Goal: Communication & Community: Ask a question

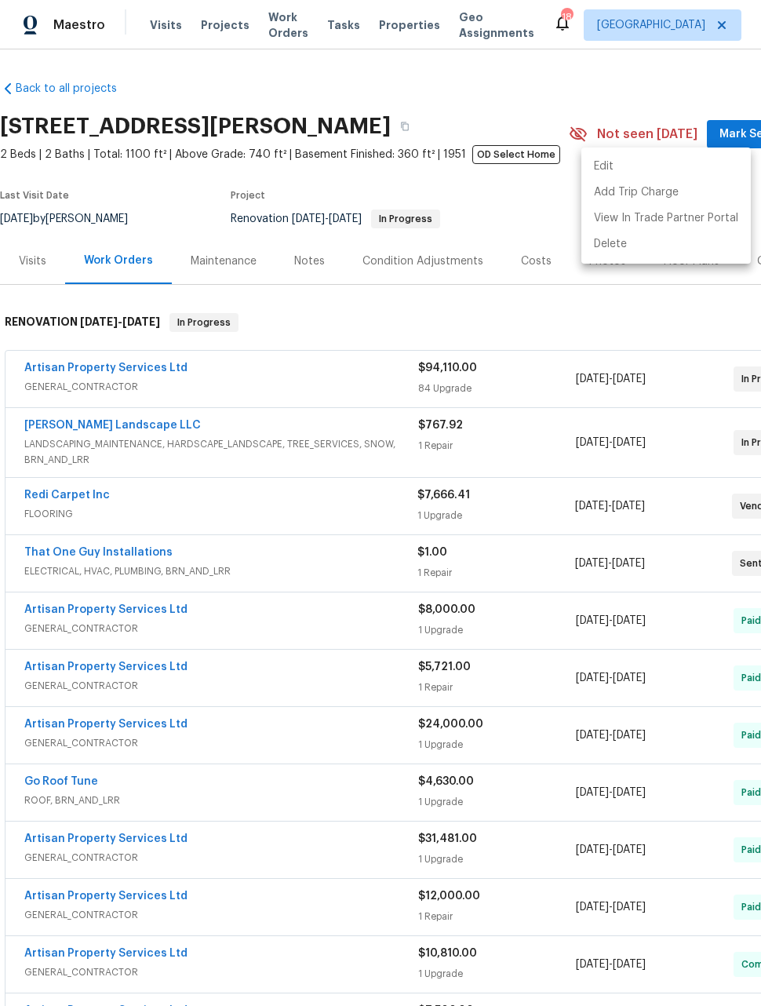
scroll to position [559, 126]
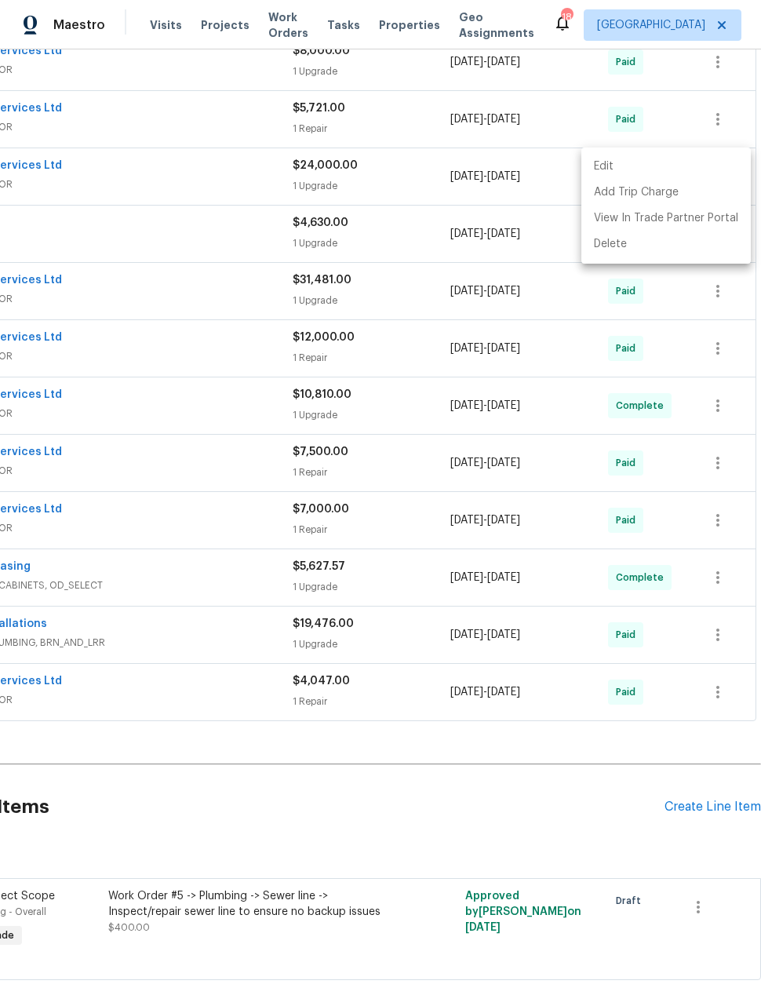
click at [77, 27] on div at bounding box center [380, 503] width 761 height 1006
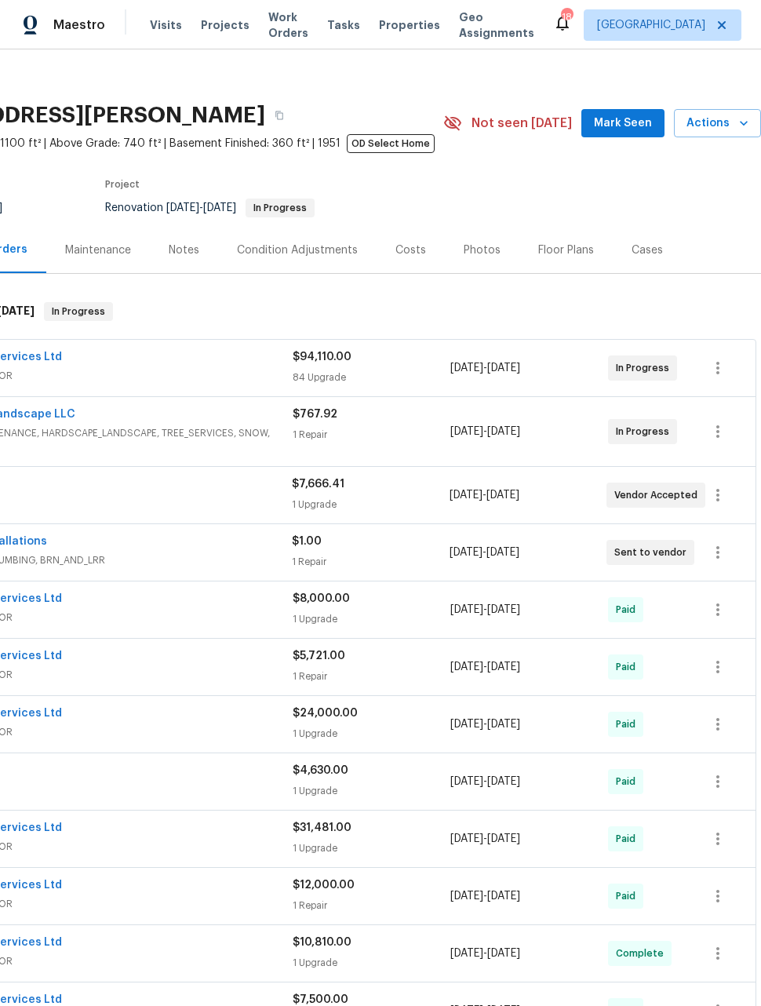
click at [90, 26] on span "Maestro" at bounding box center [79, 25] width 52 height 16
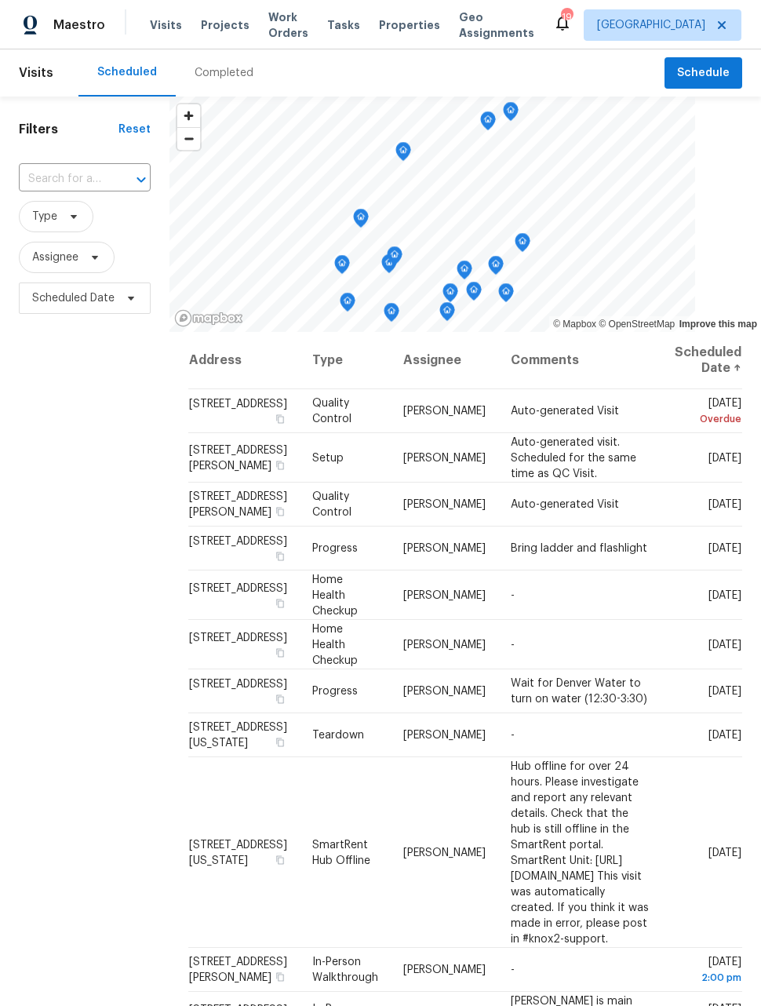
click at [278, 23] on span "Work Orders" at bounding box center [288, 24] width 40 height 31
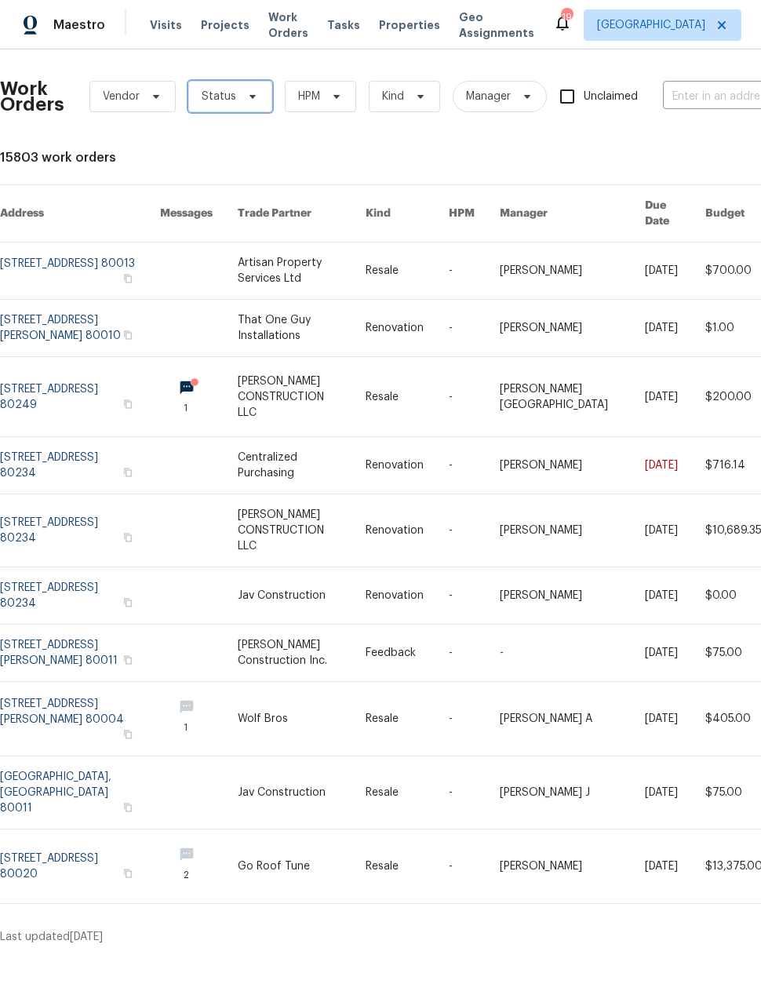
click at [230, 89] on span "Status" at bounding box center [219, 97] width 35 height 16
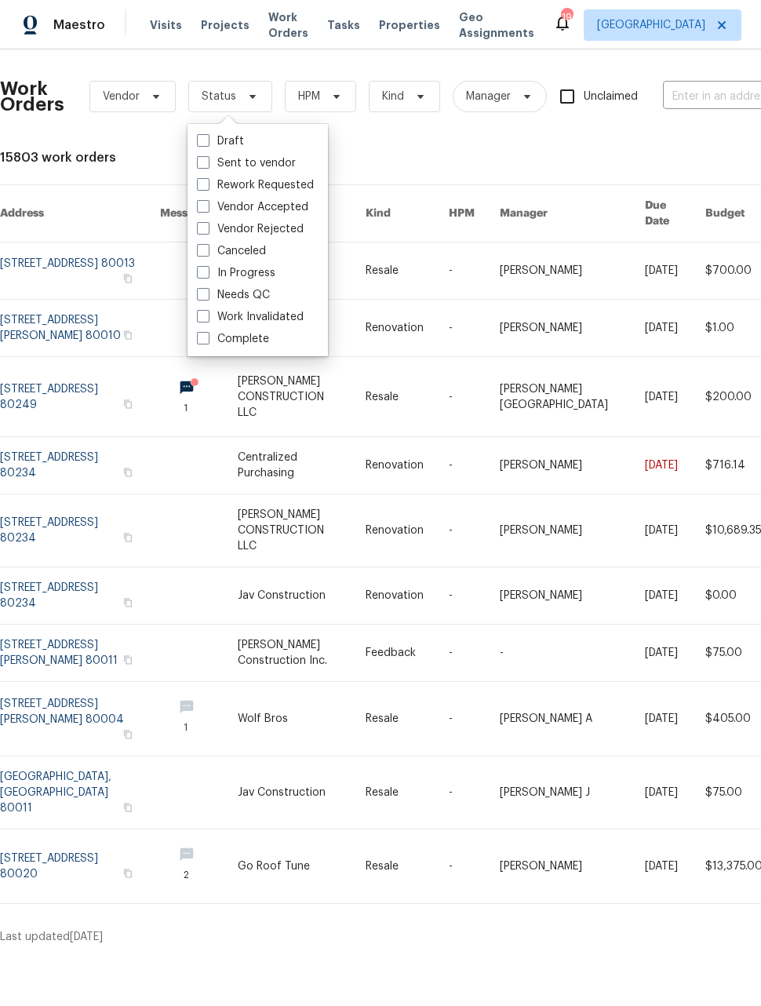
click at [206, 288] on span at bounding box center [203, 294] width 13 height 13
click at [206, 288] on input "Needs QC" at bounding box center [202, 292] width 10 height 10
checkbox input "true"
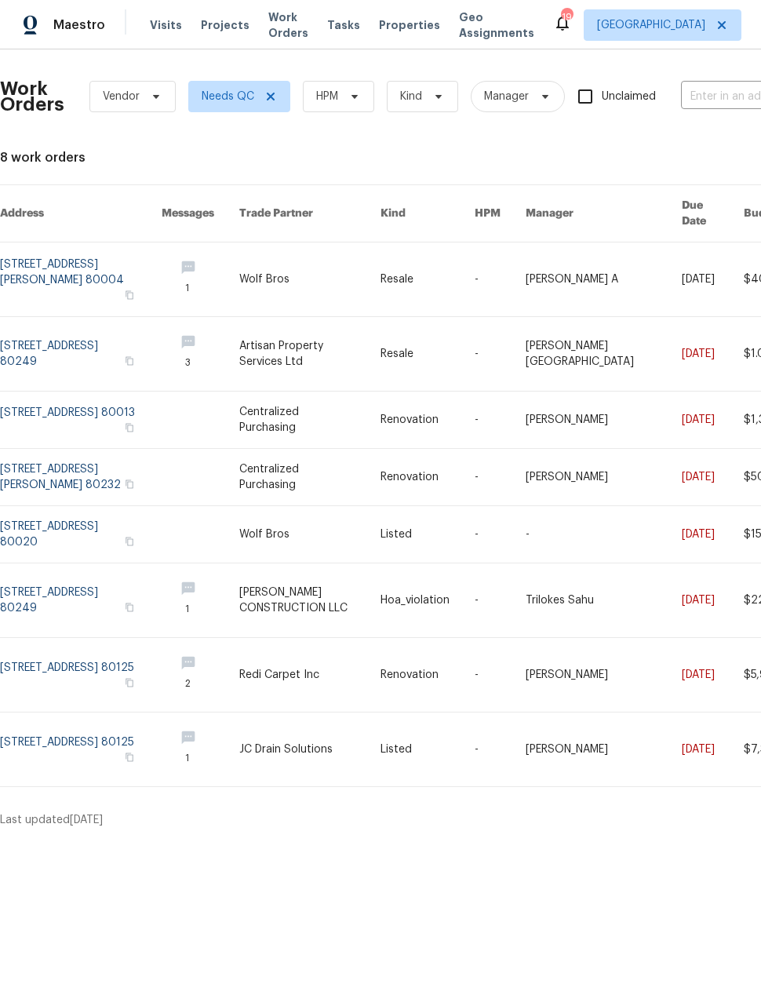
click at [54, 27] on span "Maestro" at bounding box center [79, 25] width 52 height 16
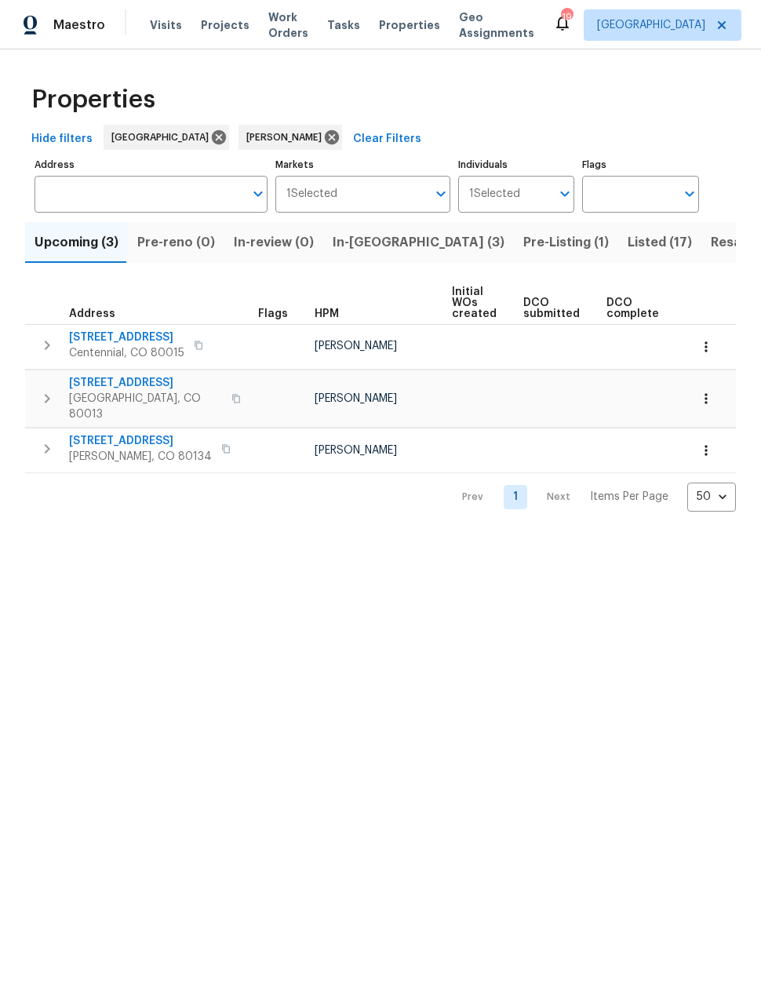
click at [343, 245] on span "In-reno (3)" at bounding box center [419, 243] width 172 height 22
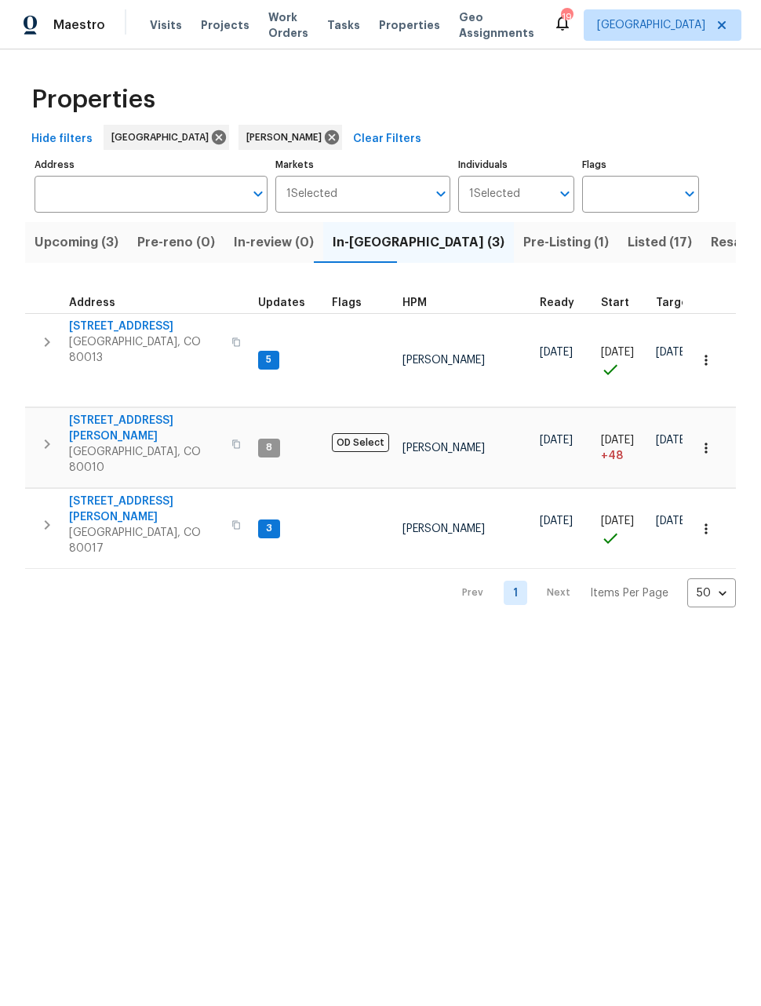
click at [156, 494] on span "[STREET_ADDRESS][PERSON_NAME]" at bounding box center [145, 509] width 153 height 31
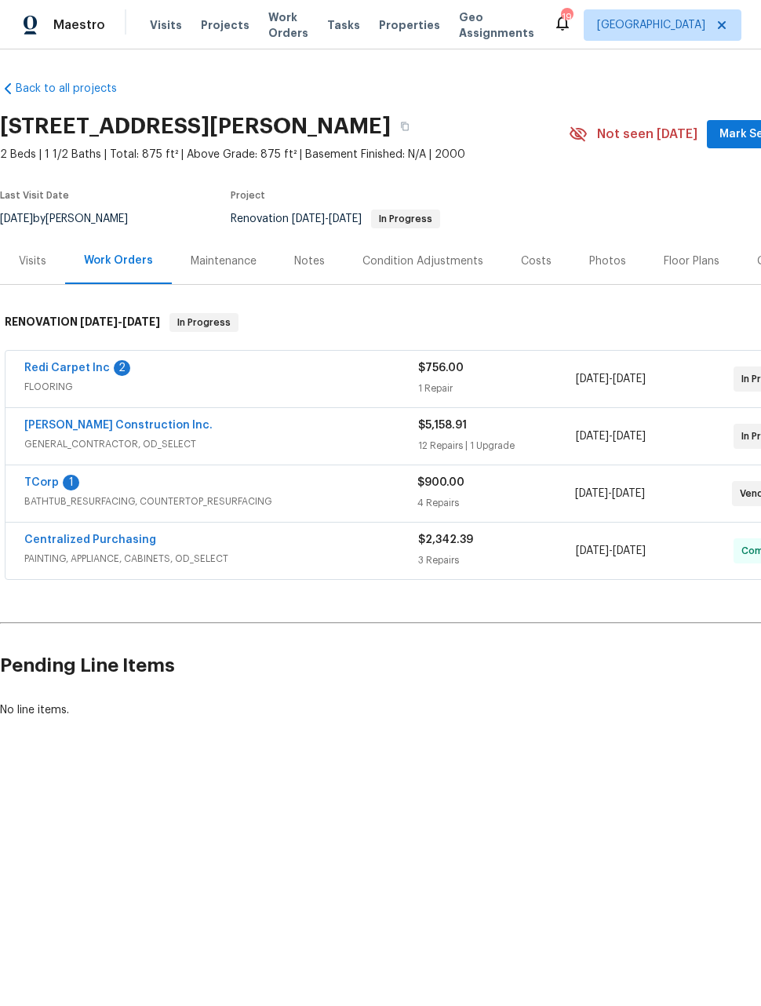
click at [257, 487] on div "TCorp 1" at bounding box center [220, 484] width 393 height 19
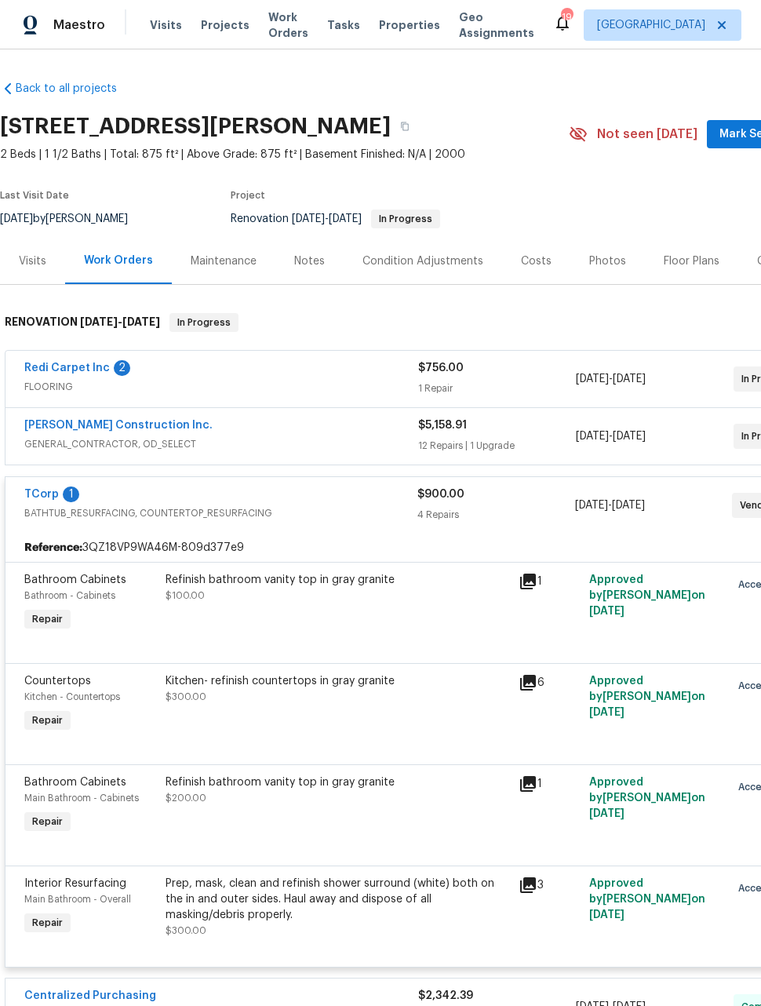
click at [177, 506] on span "BATHTUB_RESURFACING, COUNTERTOP_RESURFACING" at bounding box center [220, 514] width 393 height 16
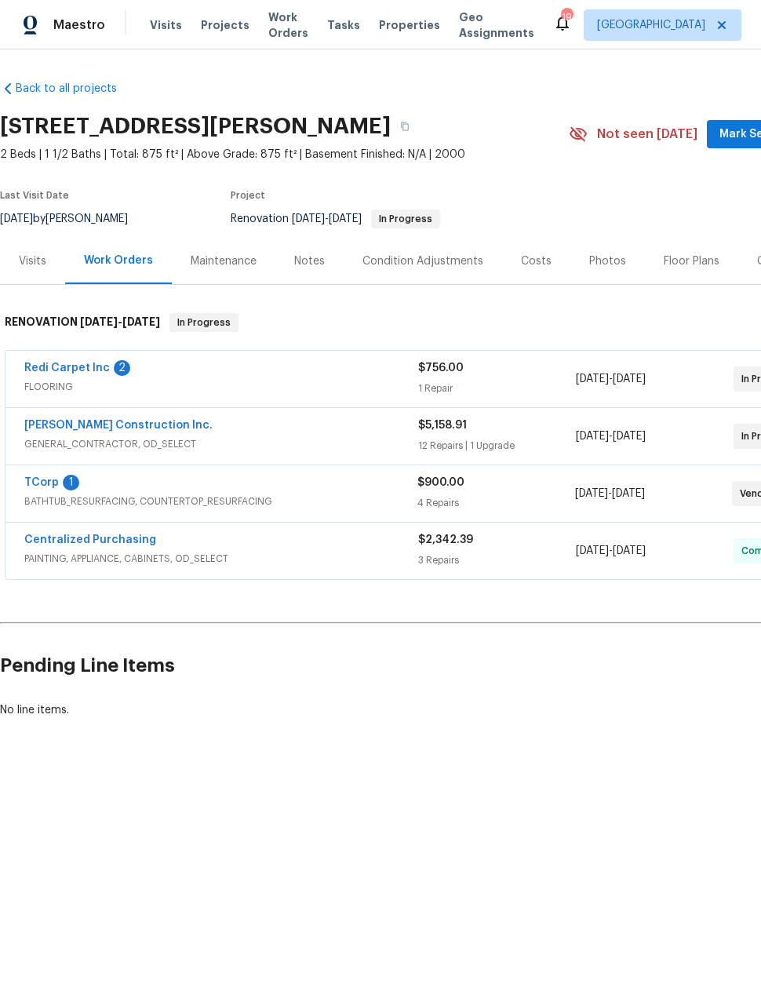
click at [37, 487] on link "TCorp" at bounding box center [41, 482] width 35 height 11
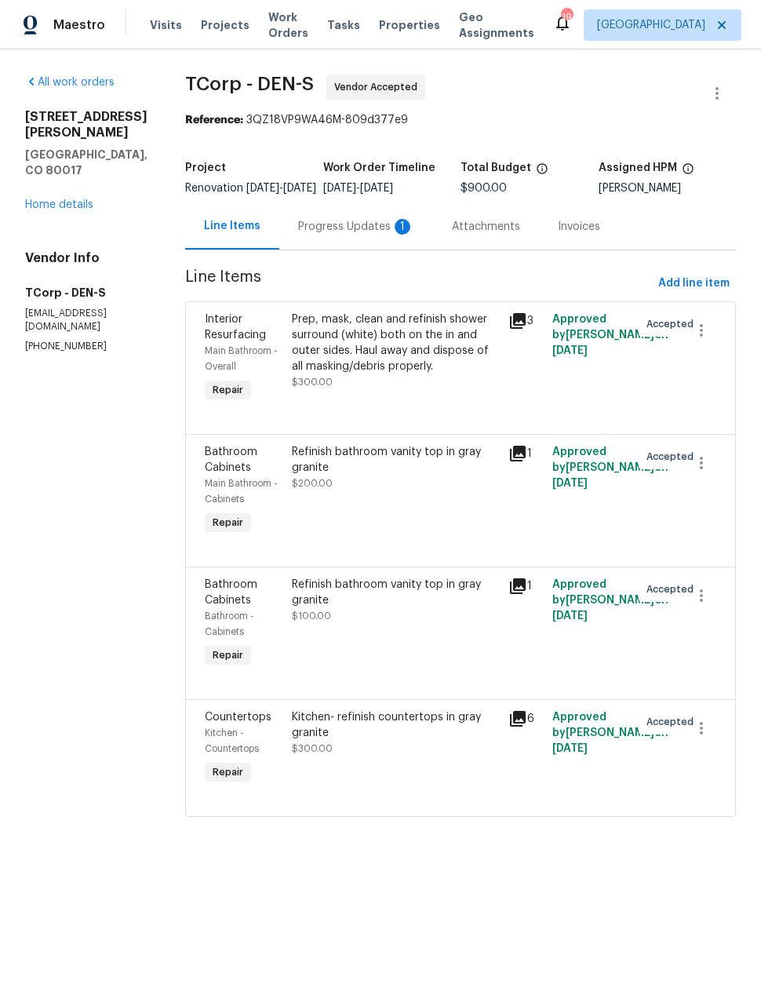
click at [352, 246] on div "Progress Updates 1" at bounding box center [356, 226] width 154 height 46
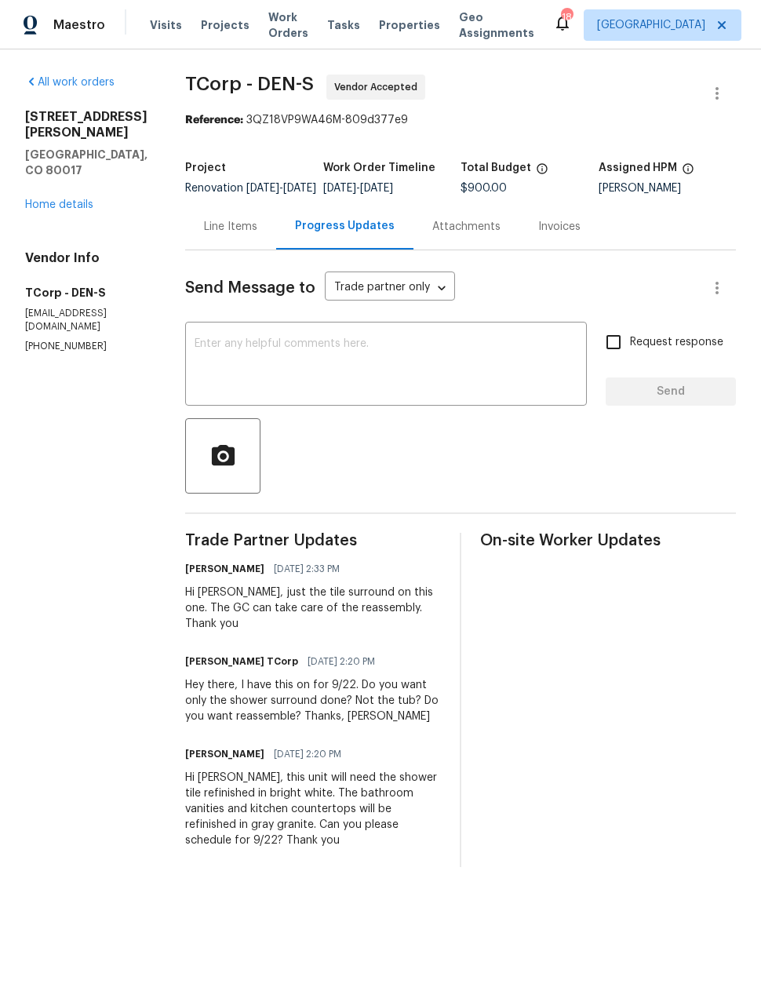
click at [412, 357] on textarea at bounding box center [386, 365] width 383 height 55
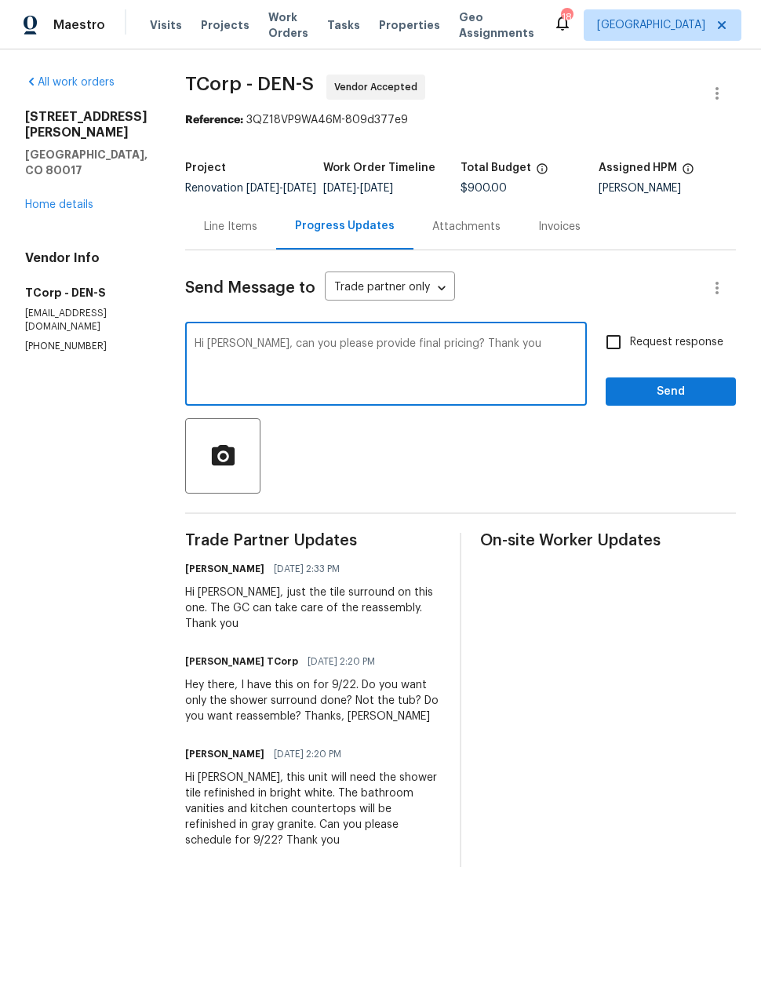
type textarea "Hi [PERSON_NAME], can you please provide final pricing? Thank you"
click at [610, 358] on input "Request response" at bounding box center [613, 342] width 33 height 33
checkbox input "true"
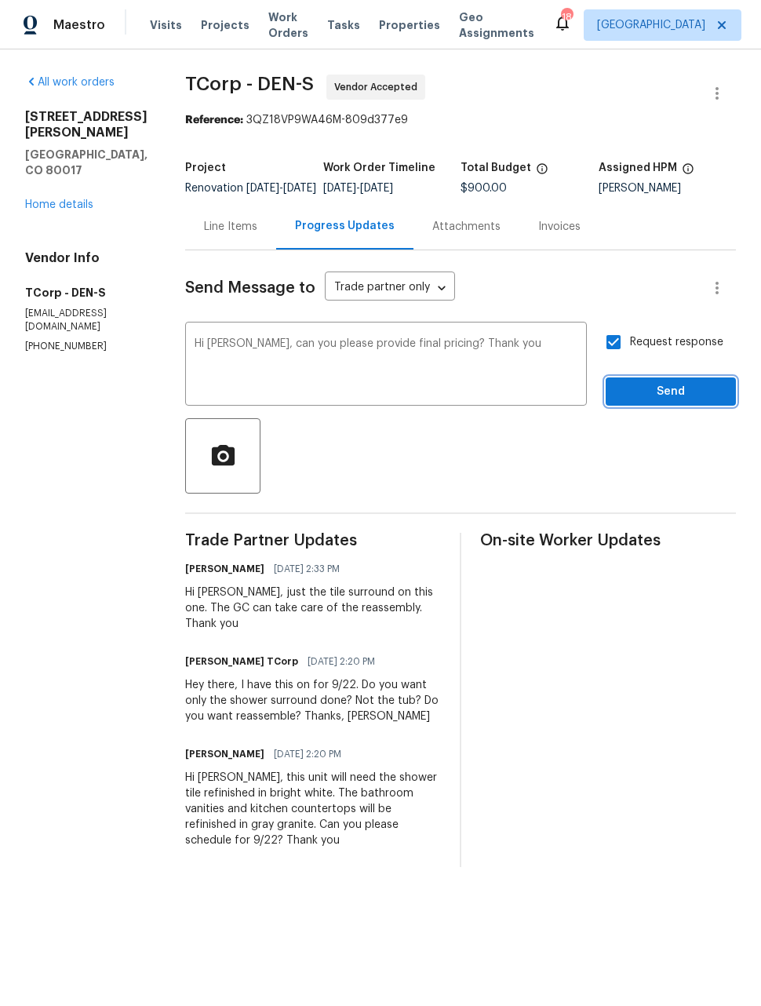
click at [674, 402] on span "Send" at bounding box center [671, 392] width 105 height 20
